Goal: Information Seeking & Learning: Learn about a topic

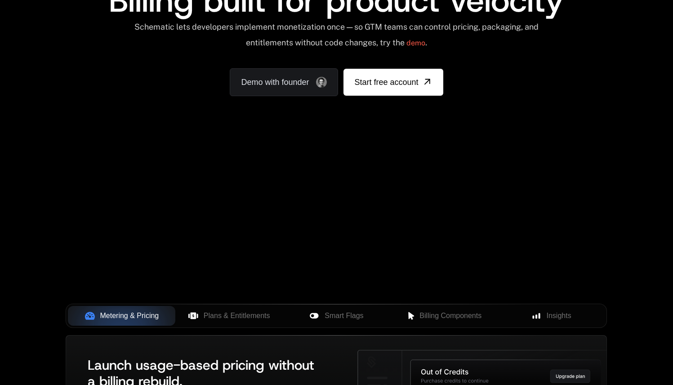
scroll to position [114, 0]
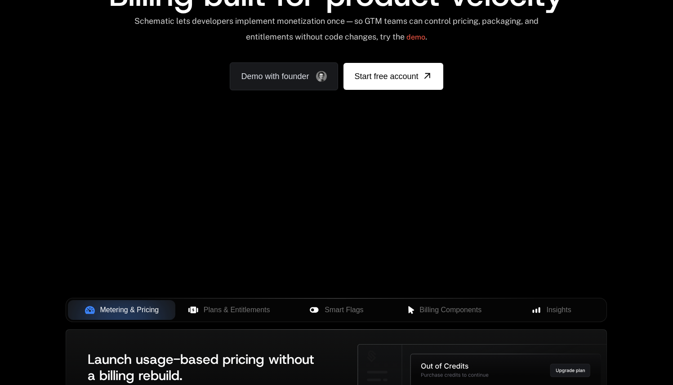
drag, startPoint x: 365, startPoint y: 216, endPoint x: 395, endPoint y: 235, distance: 35.8
click at [387, 232] on div "Your browser does not support the video tag." at bounding box center [336, 151] width 584 height 378
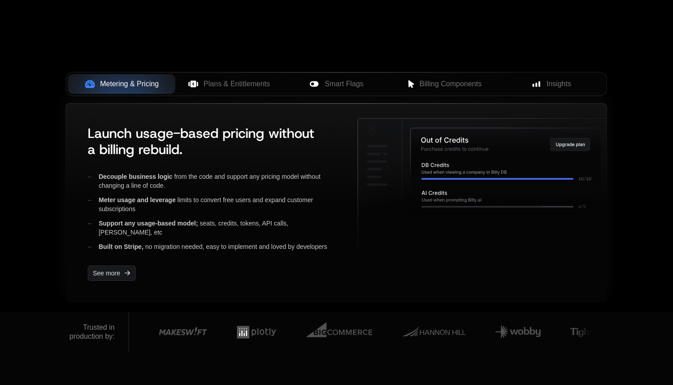
scroll to position [346, 0]
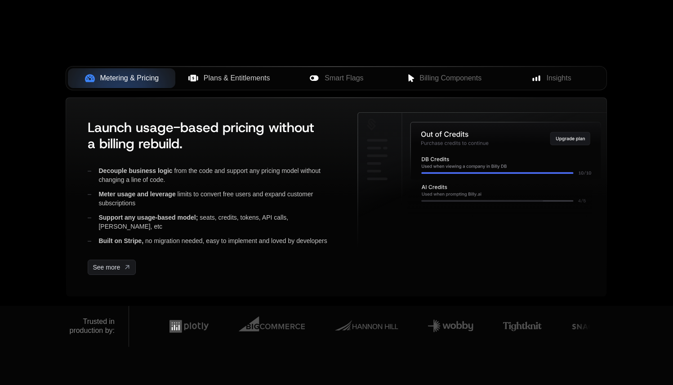
click at [247, 81] on span "Plans & Entitlements" at bounding box center [237, 78] width 67 height 11
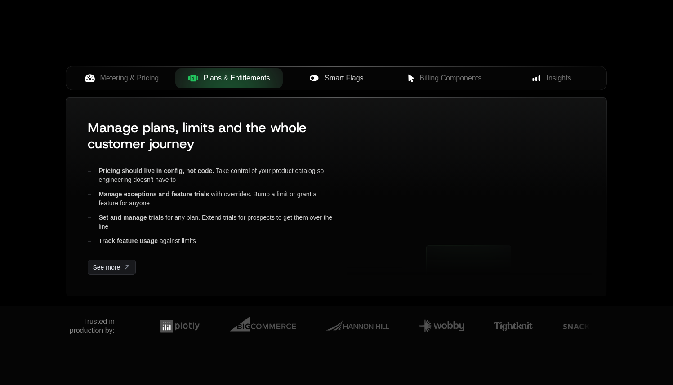
click at [359, 80] on span "Smart Flags" at bounding box center [343, 78] width 39 height 11
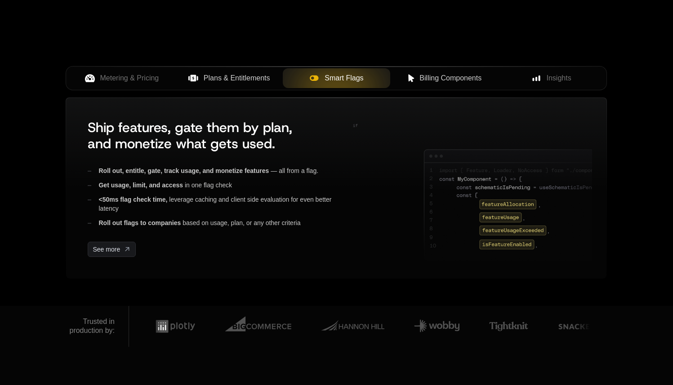
click at [471, 80] on span "Billing Components" at bounding box center [450, 78] width 62 height 11
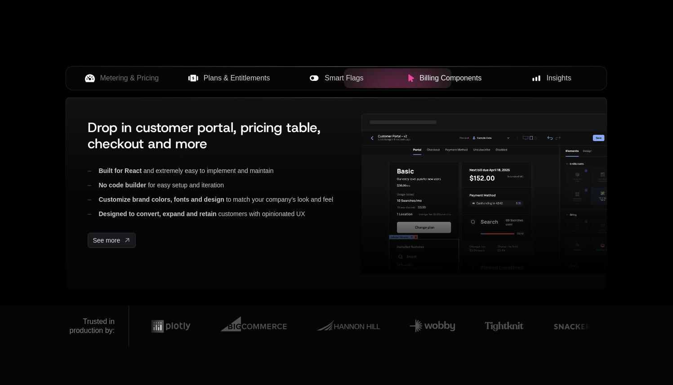
click at [558, 80] on span "Insights" at bounding box center [558, 78] width 25 height 11
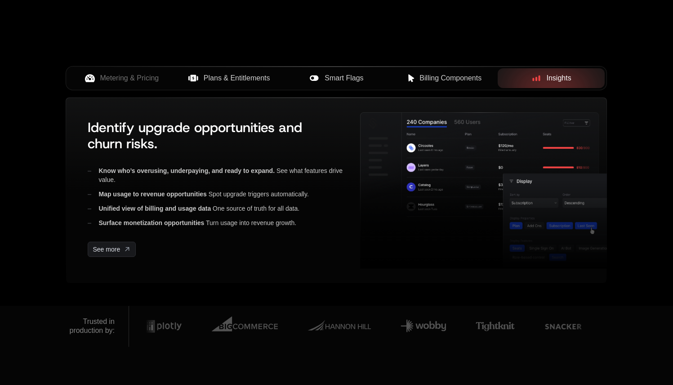
click at [373, 83] on div "Smart Flags" at bounding box center [336, 78] width 93 height 11
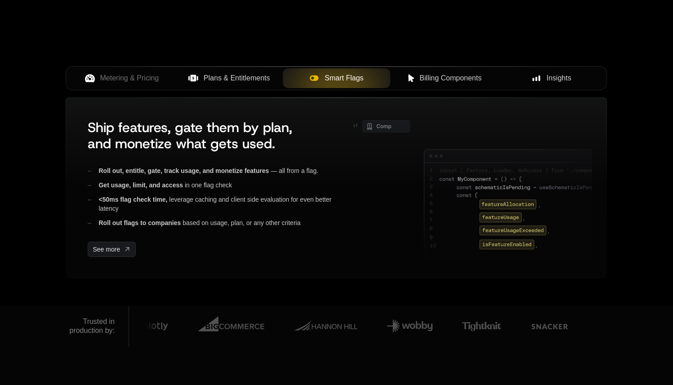
click at [440, 81] on span "Billing Components" at bounding box center [450, 78] width 62 height 11
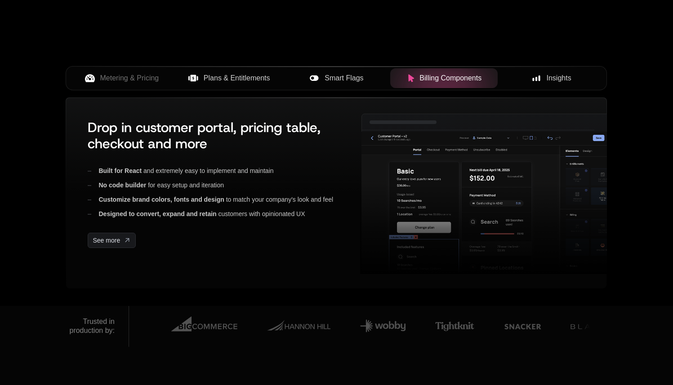
click at [366, 80] on div "Smart Flags" at bounding box center [336, 78] width 93 height 11
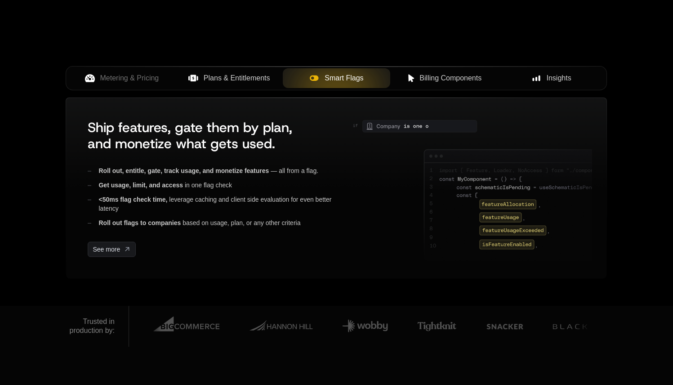
click at [402, 74] on div "Billing Components" at bounding box center [443, 78] width 93 height 11
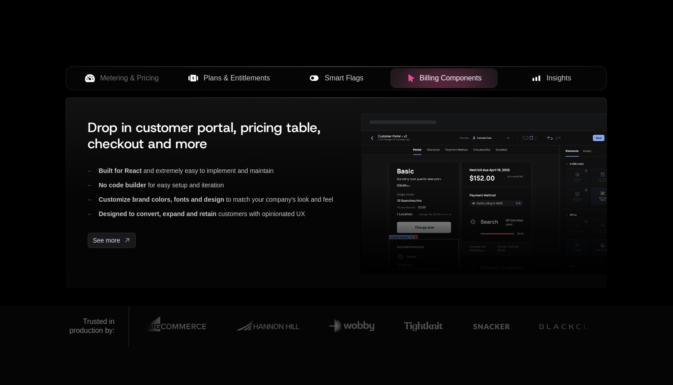
click at [358, 79] on span "Smart Flags" at bounding box center [343, 78] width 39 height 11
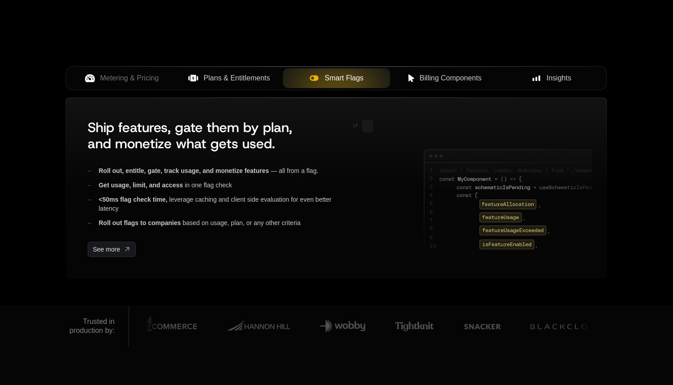
click at [543, 75] on div "Insights" at bounding box center [551, 78] width 93 height 11
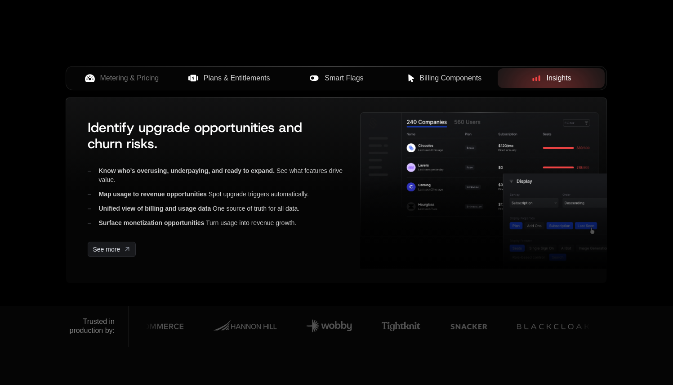
click at [479, 79] on span "Billing Components" at bounding box center [450, 78] width 62 height 11
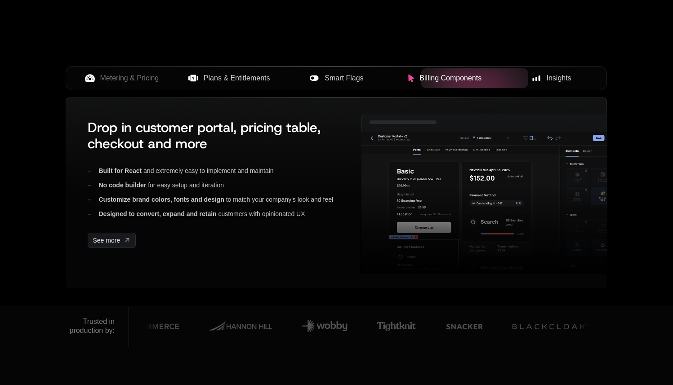
click at [527, 76] on div "Insights" at bounding box center [551, 78] width 93 height 11
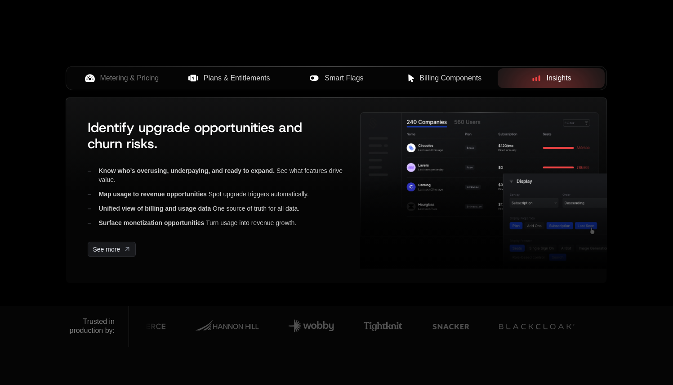
click at [488, 82] on div "Billing Components" at bounding box center [443, 78] width 93 height 11
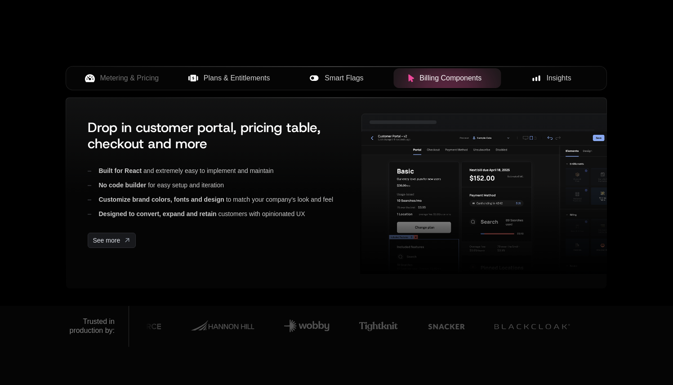
click at [543, 82] on div "Insights" at bounding box center [551, 78] width 93 height 11
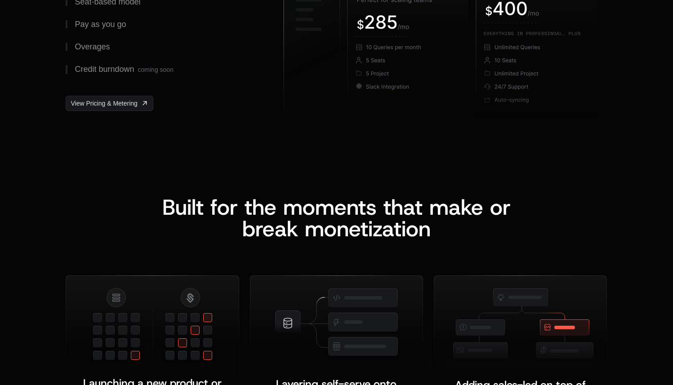
scroll to position [1381, 0]
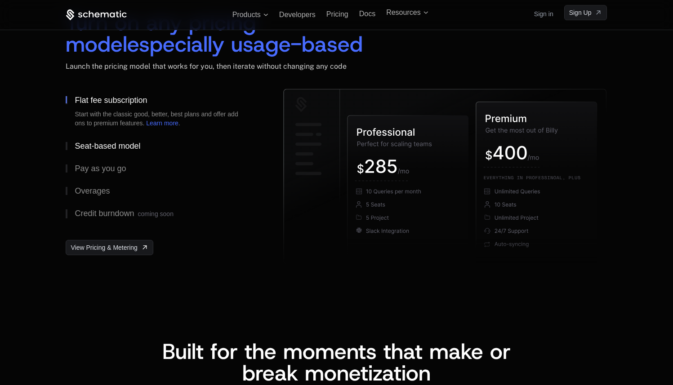
drag, startPoint x: 137, startPoint y: 156, endPoint x: 130, endPoint y: 150, distance: 9.6
click at [137, 155] on button "Seat-based model" at bounding box center [160, 146] width 189 height 22
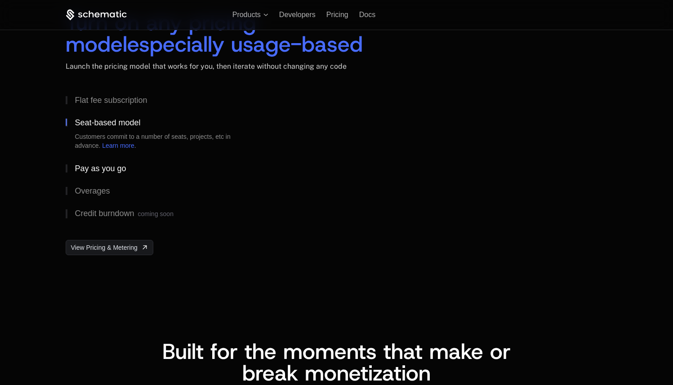
click at [111, 164] on div "Pay as you go" at bounding box center [100, 168] width 51 height 8
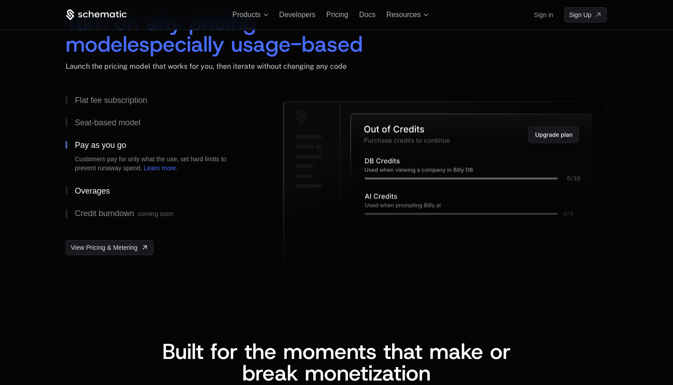
click at [101, 192] on div "Overages" at bounding box center [92, 191] width 35 height 8
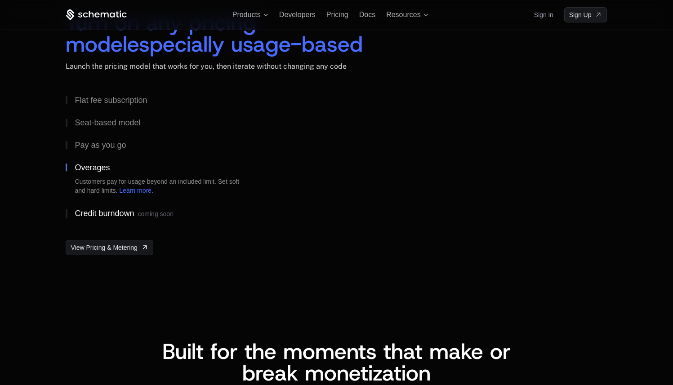
click at [98, 212] on div "Credit burndown coming soon" at bounding box center [124, 213] width 98 height 9
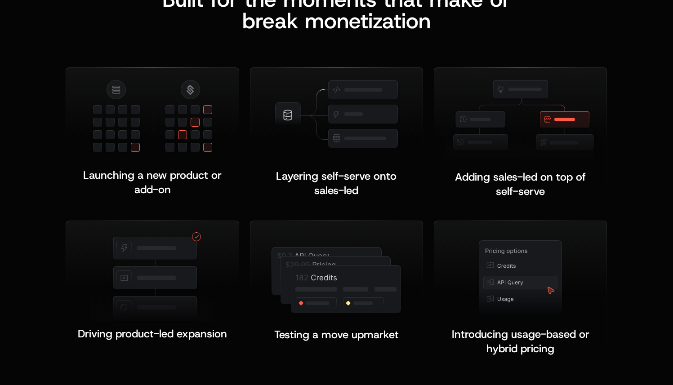
scroll to position [1933, 0]
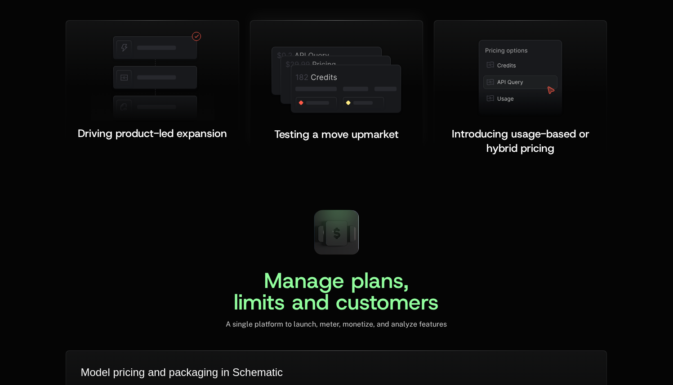
click at [286, 122] on div "Testing a move upmarket ﻿ ﻿" at bounding box center [336, 129] width 151 height 26
click at [328, 139] on span "Testing a move upmarket" at bounding box center [336, 134] width 124 height 14
click at [398, 132] on span "Testing a move upmarket" at bounding box center [336, 134] width 124 height 14
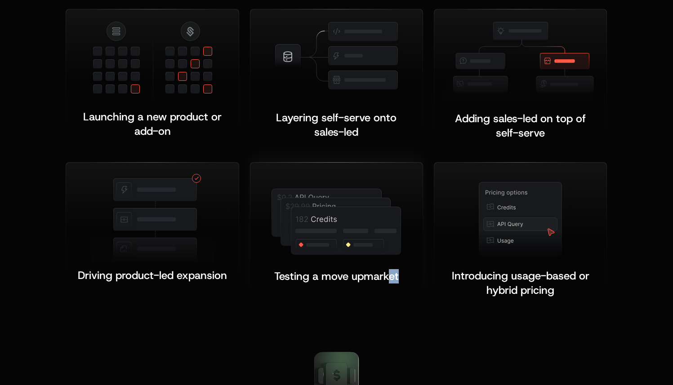
scroll to position [1849, 0]
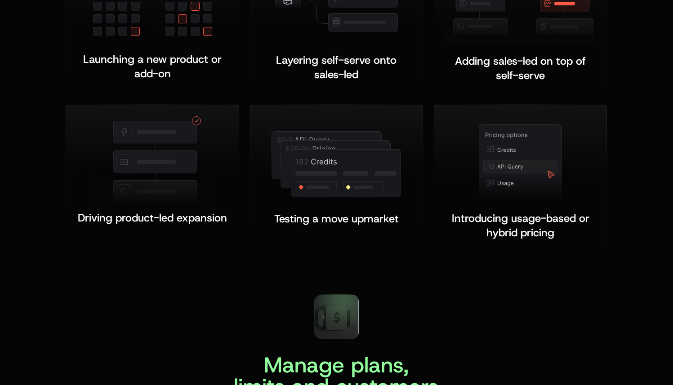
click at [235, 280] on div "Built for the moments that make or b reak monetization Launching a new product …" at bounding box center [336, 61] width 673 height 451
drag, startPoint x: 276, startPoint y: 273, endPoint x: 290, endPoint y: 269, distance: 14.6
click at [287, 269] on div "Built for the moments that make or b reak monetization Launching a new product …" at bounding box center [336, 61] width 673 height 451
drag, startPoint x: 348, startPoint y: 253, endPoint x: 306, endPoint y: 252, distance: 41.8
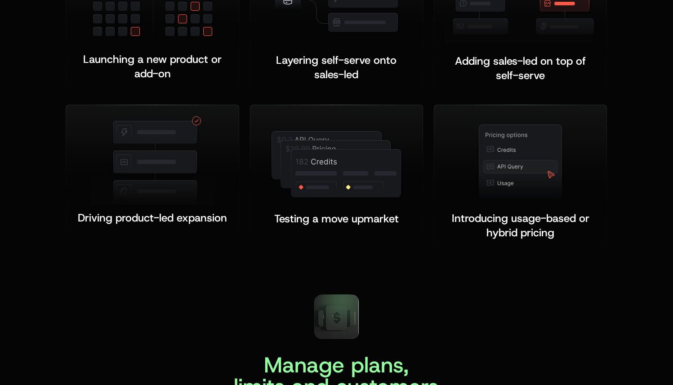
click at [348, 253] on div "Built for the moments that make or b reak monetization Launching a new product …" at bounding box center [336, 61] width 673 height 451
drag, startPoint x: 306, startPoint y: 252, endPoint x: 242, endPoint y: 255, distance: 64.4
click at [242, 257] on div "Built for the moments that make or b reak monetization Launching a new product …" at bounding box center [336, 61] width 673 height 451
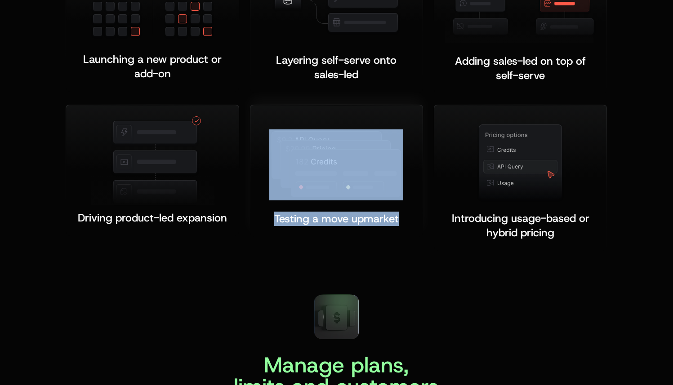
drag, startPoint x: 242, startPoint y: 255, endPoint x: 320, endPoint y: 233, distance: 80.8
click at [268, 248] on div "Built for the moments that make or b reak monetization Launching a new product …" at bounding box center [336, 61] width 673 height 451
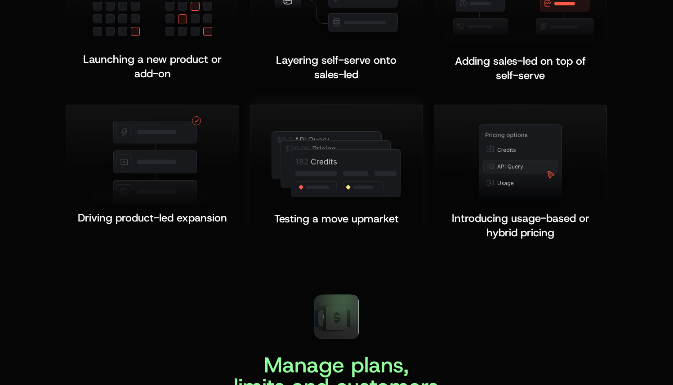
drag, startPoint x: 320, startPoint y: 233, endPoint x: 281, endPoint y: 233, distance: 39.1
click at [313, 233] on div "Testing a move upmarket ﻿ ﻿" at bounding box center [336, 171] width 172 height 132
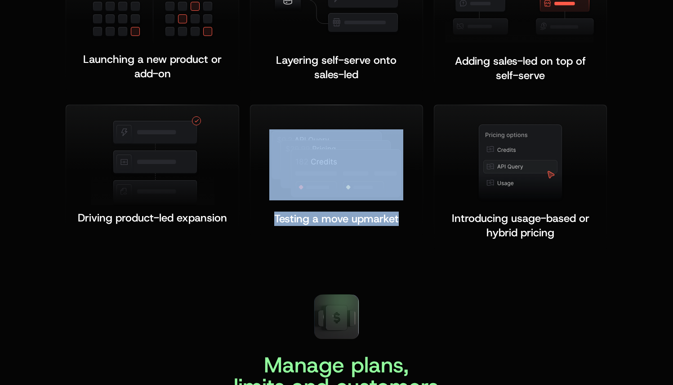
click at [244, 235] on div "Launching a new product or add-on ﻿ Layering self-serve onto sales-led ﻿ ﻿ Addi…" at bounding box center [336, 101] width 541 height 300
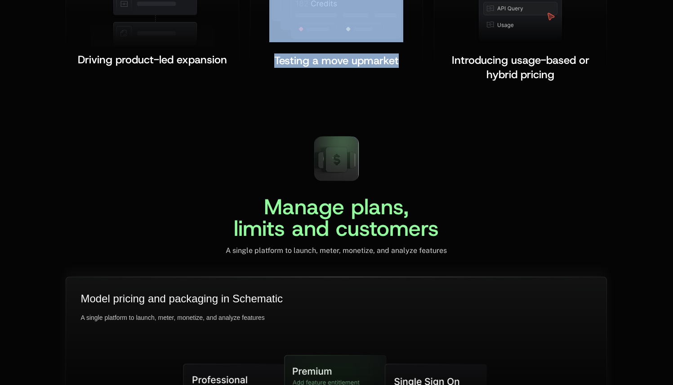
scroll to position [2053, 0]
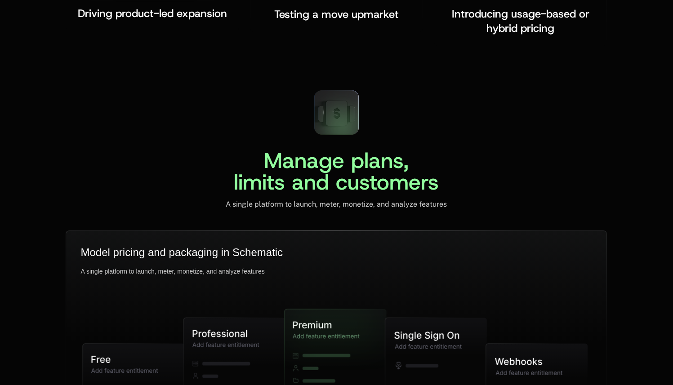
click at [324, 172] on span "Manage plans, limits and customers" at bounding box center [336, 171] width 205 height 50
click at [328, 123] on icon at bounding box center [337, 113] width 22 height 25
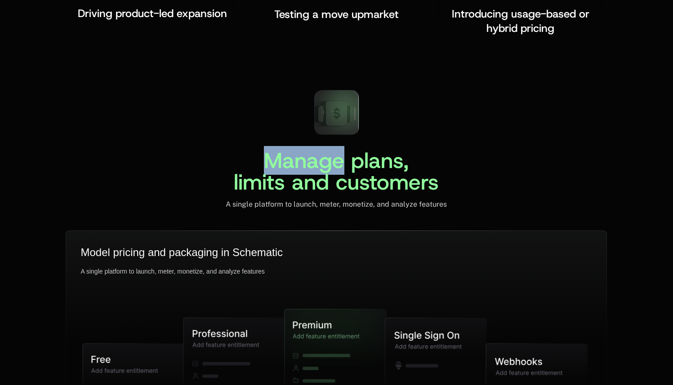
drag, startPoint x: 346, startPoint y: 120, endPoint x: 401, endPoint y: 120, distance: 55.3
click at [401, 120] on div "Manage plans, limits and customers A single platform to launch, meter, monetize…" at bounding box center [336, 146] width 541 height 126
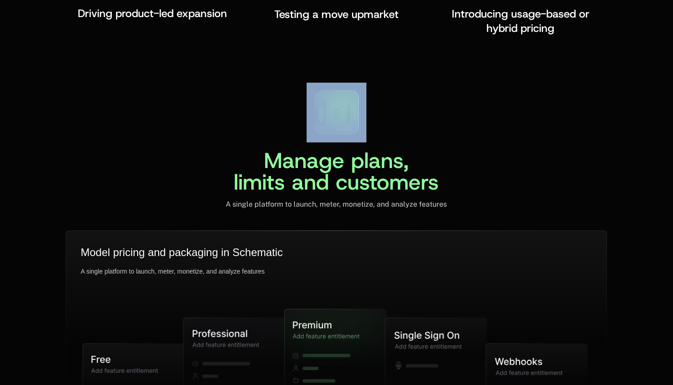
drag, startPoint x: 311, startPoint y: 111, endPoint x: 378, endPoint y: 103, distance: 67.9
click at [378, 103] on div "Manage plans, limits and customers A single platform to launch, meter, monetize…" at bounding box center [336, 146] width 541 height 126
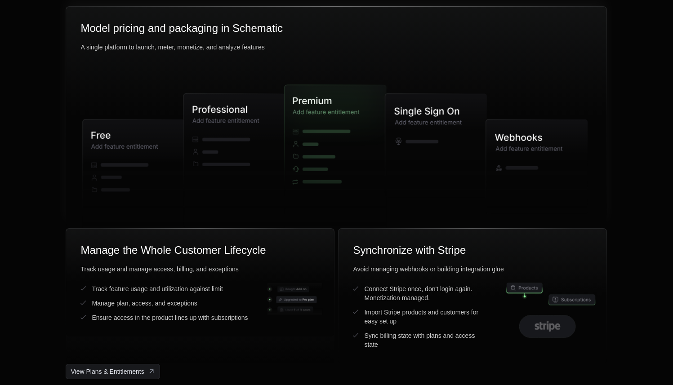
drag, startPoint x: 365, startPoint y: 155, endPoint x: 383, endPoint y: 153, distance: 18.0
click at [368, 155] on icon at bounding box center [332, 158] width 95 height 146
click at [444, 146] on icon at bounding box center [436, 145] width 102 height 104
click at [494, 138] on icon at bounding box center [537, 167] width 102 height 94
drag, startPoint x: 489, startPoint y: 132, endPoint x: 541, endPoint y: 137, distance: 51.9
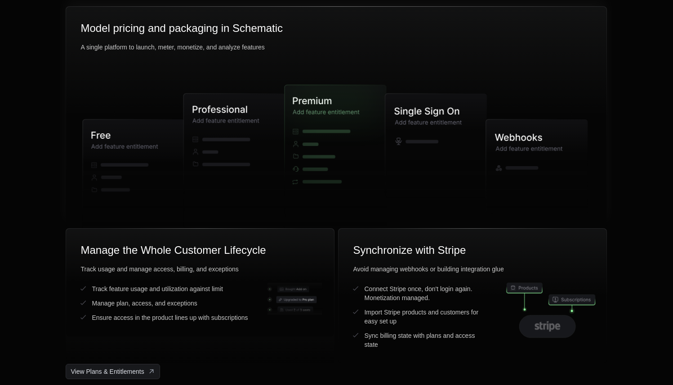
click at [495, 133] on icon at bounding box center [537, 167] width 102 height 94
click at [541, 137] on g at bounding box center [537, 167] width 102 height 94
drag, startPoint x: 441, startPoint y: 135, endPoint x: 398, endPoint y: 135, distance: 43.1
click at [399, 134] on icon at bounding box center [436, 145] width 102 height 104
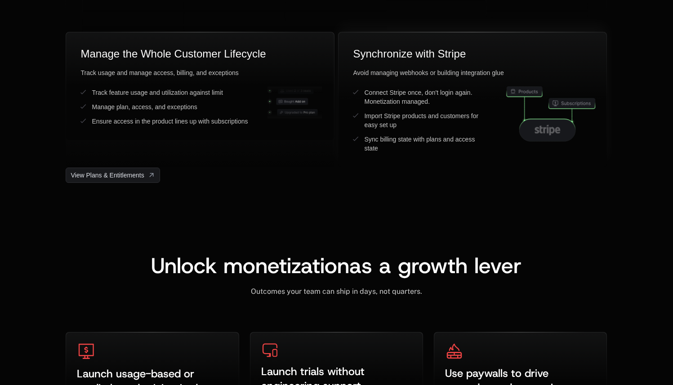
drag, startPoint x: 471, startPoint y: 107, endPoint x: 539, endPoint y: 93, distance: 68.8
click at [498, 103] on div "Connect Stripe once, don't login again. Monetization managed. Import Stripe pro…" at bounding box center [472, 120] width 239 height 65
drag, startPoint x: 539, startPoint y: 93, endPoint x: 572, endPoint y: 142, distance: 59.1
click at [540, 93] on icon at bounding box center [524, 91] width 36 height 10
drag, startPoint x: 572, startPoint y: 142, endPoint x: 565, endPoint y: 139, distance: 7.3
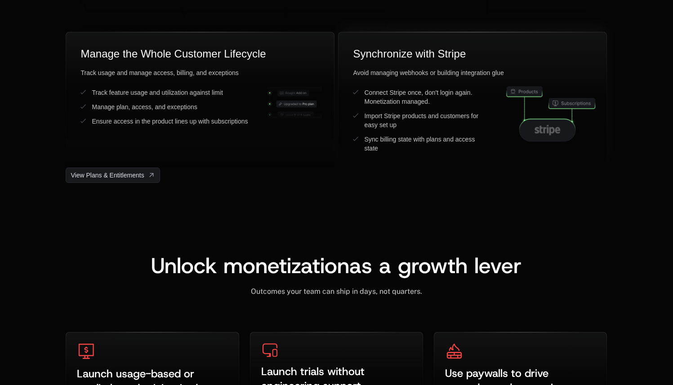
click at [572, 143] on div at bounding box center [550, 120] width 83 height 65
click at [560, 135] on icon at bounding box center [547, 130] width 56 height 22
drag, startPoint x: 559, startPoint y: 134, endPoint x: 568, endPoint y: 113, distance: 22.6
click at [559, 134] on icon at bounding box center [547, 130] width 56 height 22
click at [573, 102] on icon at bounding box center [550, 113] width 91 height 57
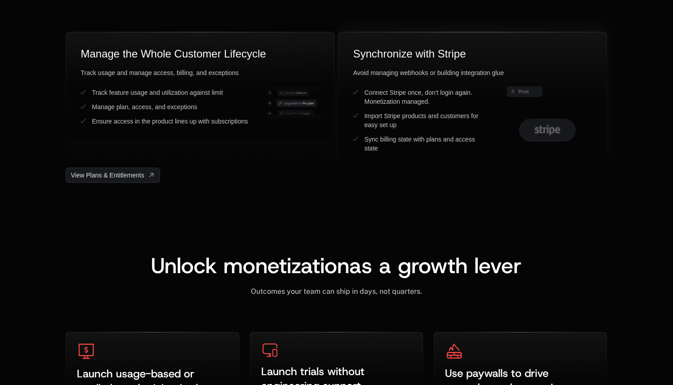
click at [515, 83] on div "Avoid managing webhooks or building integration glue Connect Stripe once, don't…" at bounding box center [472, 110] width 239 height 84
click at [555, 135] on icon at bounding box center [547, 130] width 56 height 22
click at [286, 96] on icon at bounding box center [297, 92] width 40 height 7
click at [291, 104] on icon at bounding box center [294, 103] width 36 height 7
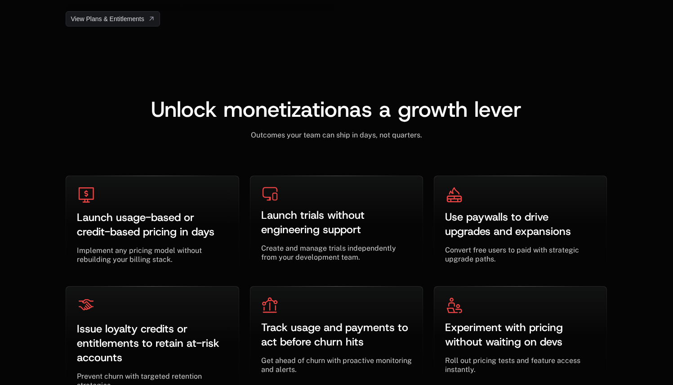
scroll to position [2486, 0]
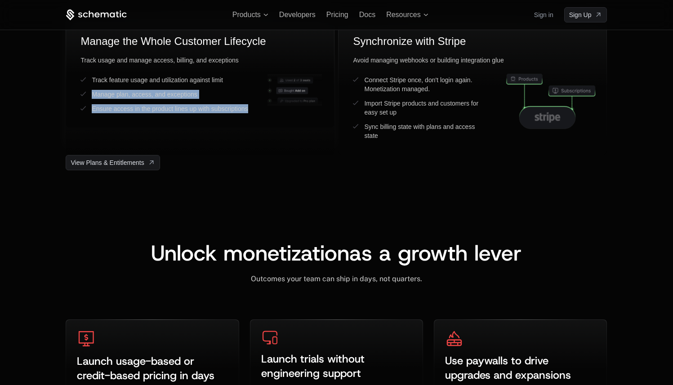
drag, startPoint x: 133, startPoint y: 87, endPoint x: 256, endPoint y: 133, distance: 131.0
click at [256, 133] on div "Manage the Whole Customer Lifecycle Track usage and manage access, billing, and…" at bounding box center [200, 87] width 269 height 136
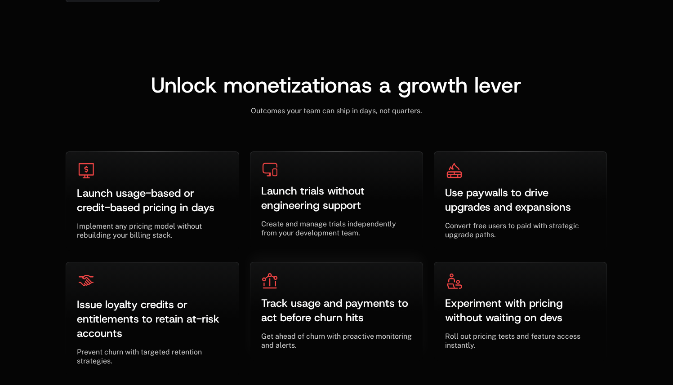
scroll to position [2809, 0]
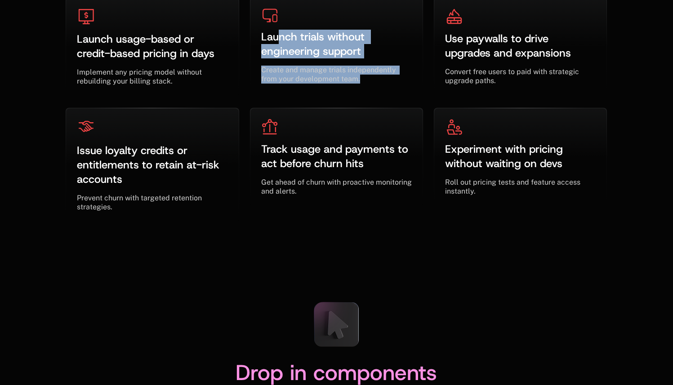
drag, startPoint x: 281, startPoint y: 42, endPoint x: 368, endPoint y: 102, distance: 105.6
click at [368, 102] on div "Launch trials without engineering support ﻿ ﻿ Create and manage trials independ…" at bounding box center [336, 49] width 184 height 105
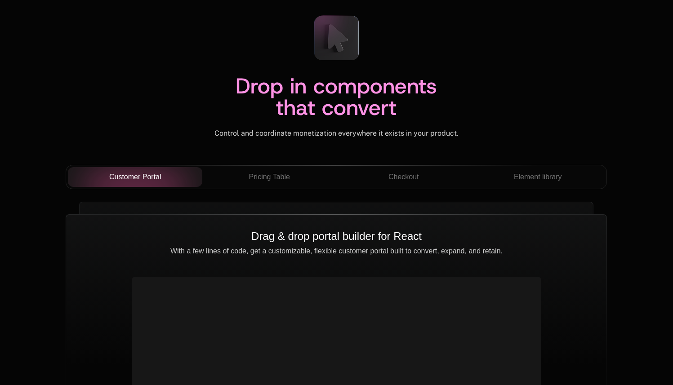
scroll to position [3141, 0]
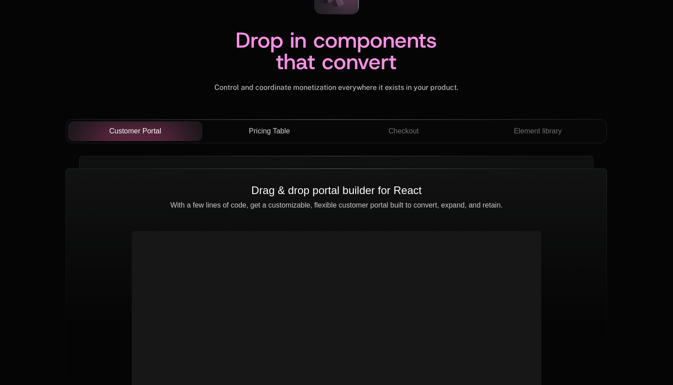
click at [283, 138] on button "Pricing Table" at bounding box center [269, 131] width 134 height 20
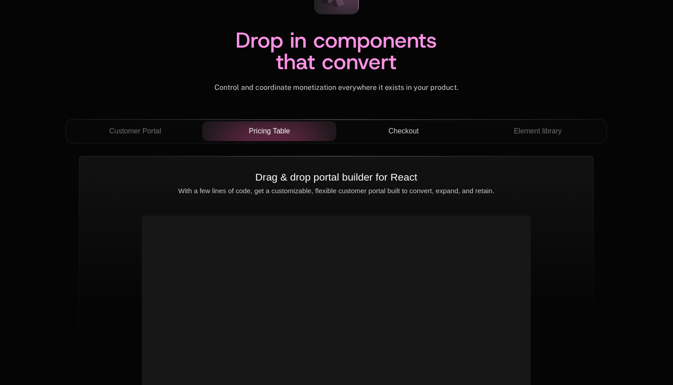
drag, startPoint x: 396, startPoint y: 136, endPoint x: 408, endPoint y: 138, distance: 12.2
click at [396, 136] on span "Checkout" at bounding box center [403, 131] width 31 height 11
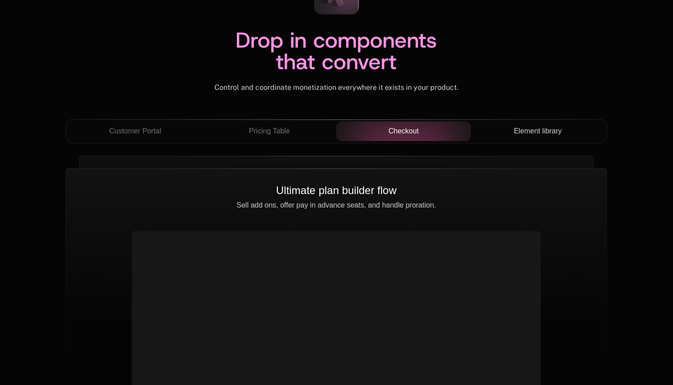
click at [527, 133] on span "Element library" at bounding box center [538, 131] width 48 height 11
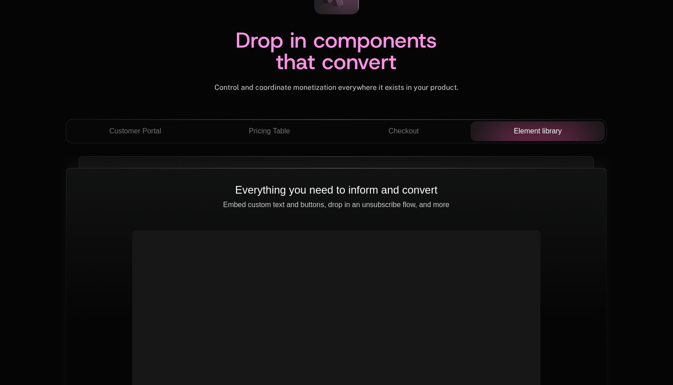
scroll to position [3220, 0]
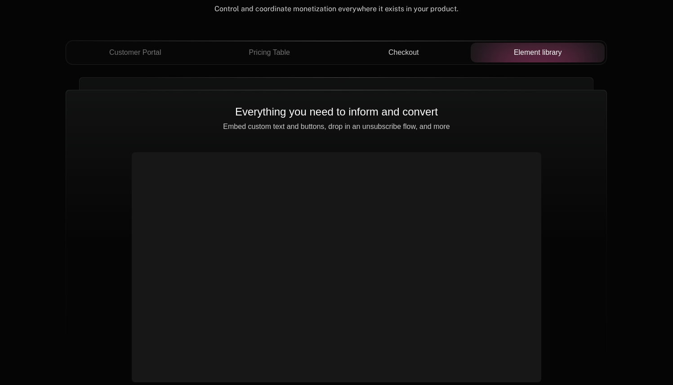
click at [396, 55] on span "Checkout" at bounding box center [403, 52] width 31 height 11
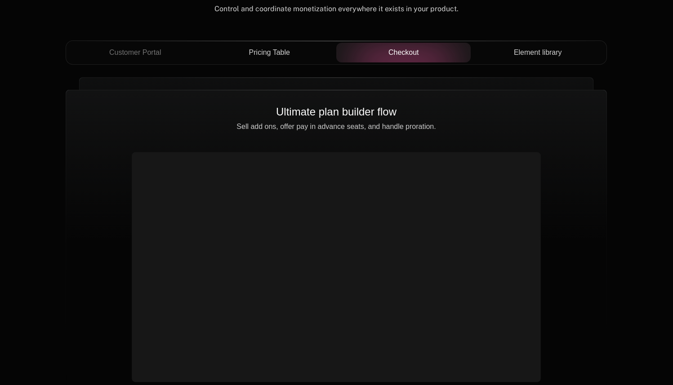
click at [261, 44] on button "Pricing Table" at bounding box center [269, 53] width 134 height 20
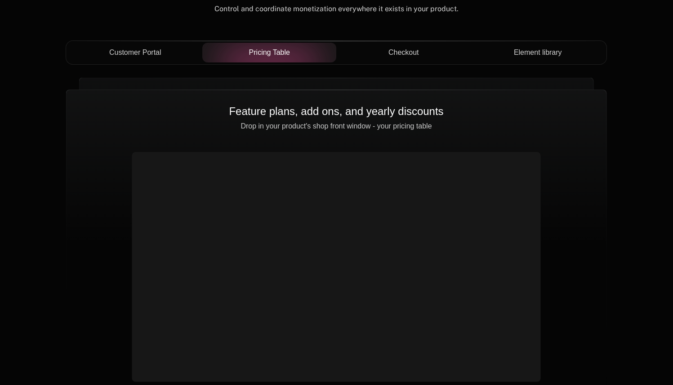
drag, startPoint x: 172, startPoint y: 58, endPoint x: 151, endPoint y: 55, distance: 21.3
click at [151, 55] on span "Customer Portal" at bounding box center [135, 52] width 52 height 11
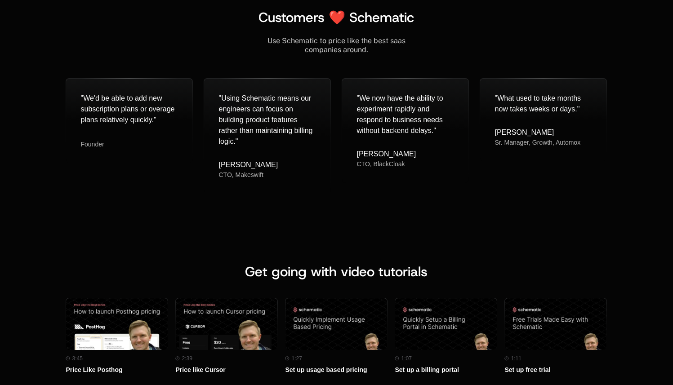
scroll to position [3751, 0]
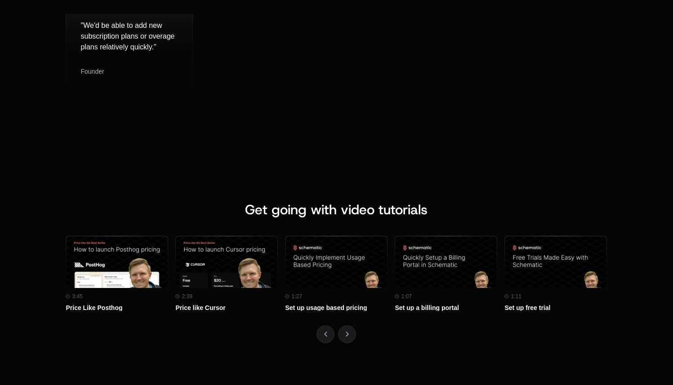
drag, startPoint x: 240, startPoint y: 107, endPoint x: 273, endPoint y: 129, distance: 39.6
click at [273, 129] on div "" We'd be able to add new subscription plans or overage plans relatively quickl…" at bounding box center [336, 72] width 541 height 116
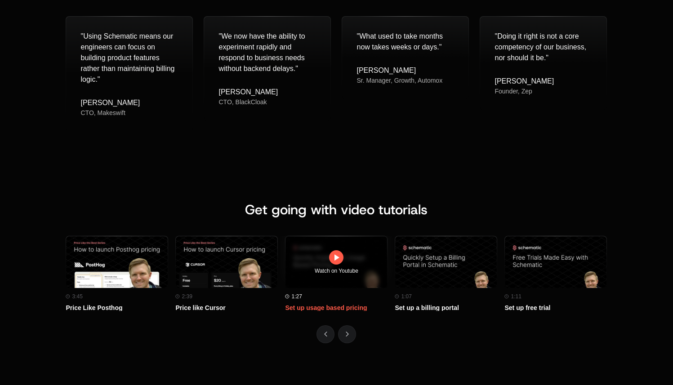
scroll to position [3850, 0]
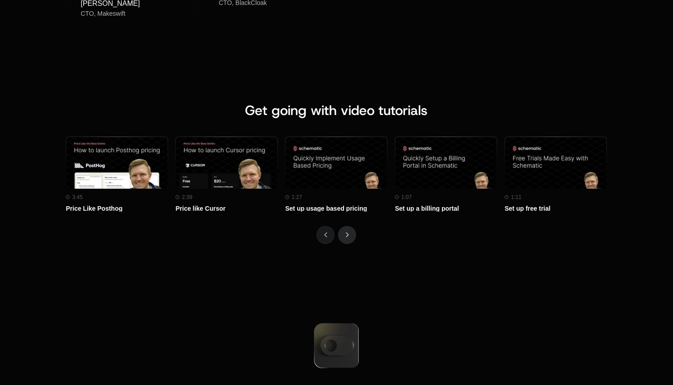
click at [345, 238] on button "Next" at bounding box center [347, 235] width 18 height 18
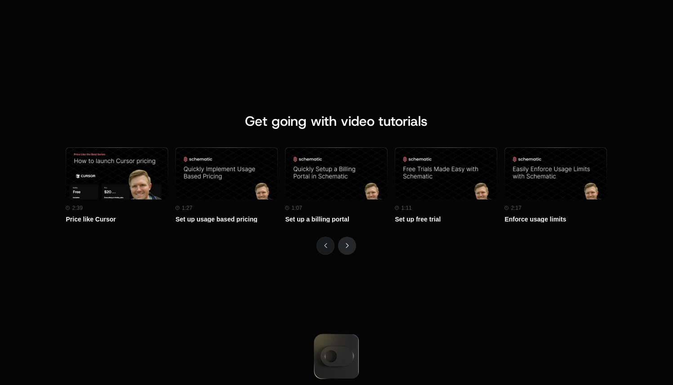
click at [345, 238] on button "Next" at bounding box center [347, 246] width 18 height 18
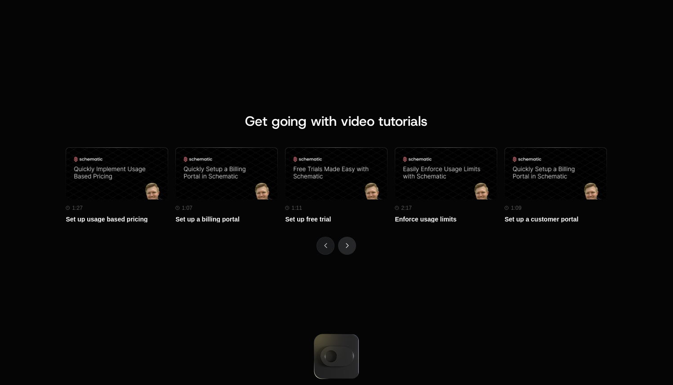
click at [347, 244] on icon "Next" at bounding box center [347, 245] width 3 height 5
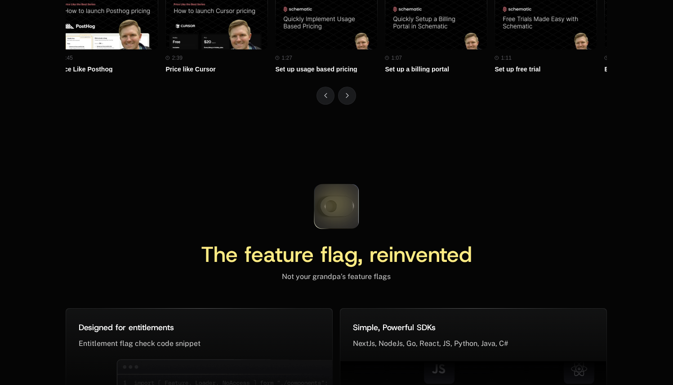
scroll to position [0, 0]
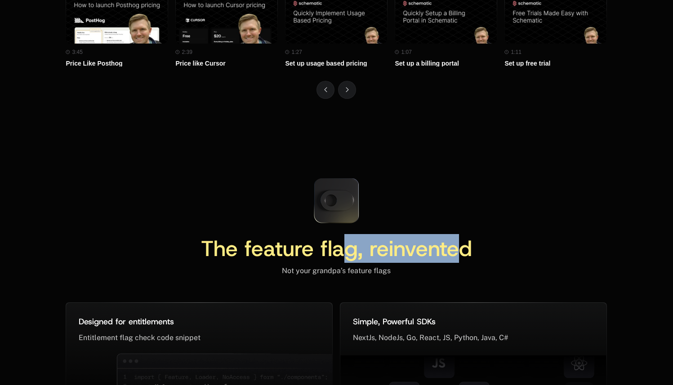
drag, startPoint x: 351, startPoint y: 253, endPoint x: 462, endPoint y: 262, distance: 110.9
click at [462, 262] on span "The feature flag, reinvented" at bounding box center [336, 248] width 271 height 29
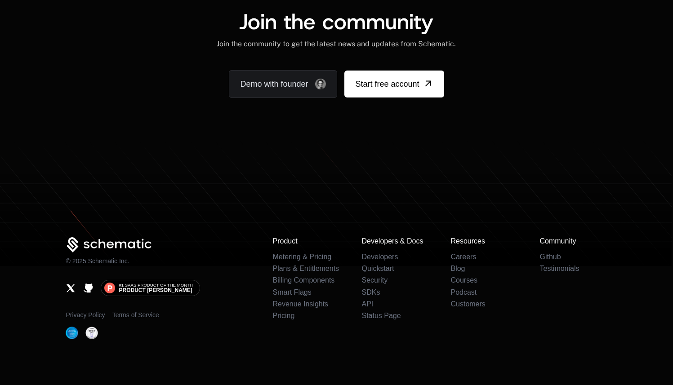
scroll to position [5538, 0]
